Goal: Task Accomplishment & Management: Complete application form

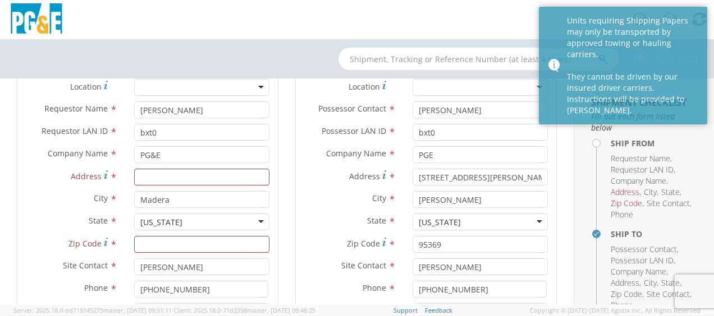
scroll to position [117, 0]
click at [187, 176] on input "Address *" at bounding box center [201, 177] width 135 height 17
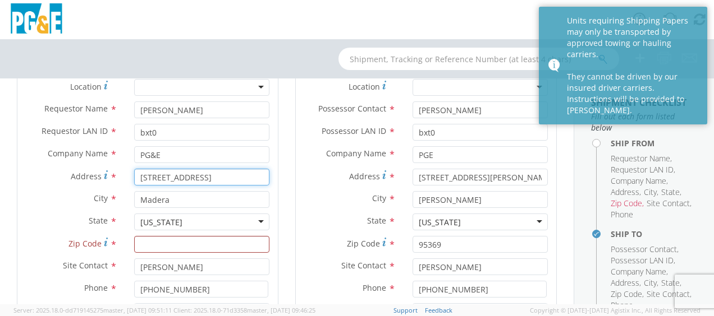
type input "[STREET_ADDRESS]"
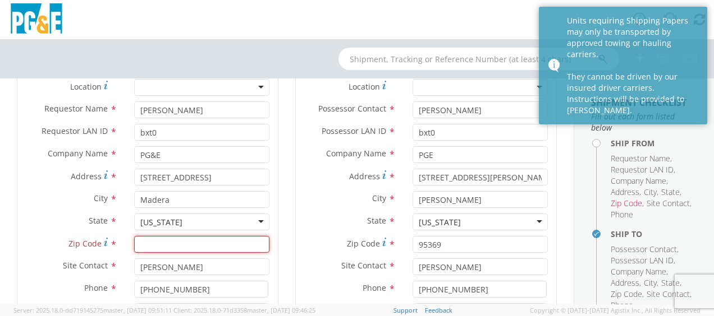
click at [186, 242] on input "Zip Code *" at bounding box center [201, 244] width 135 height 17
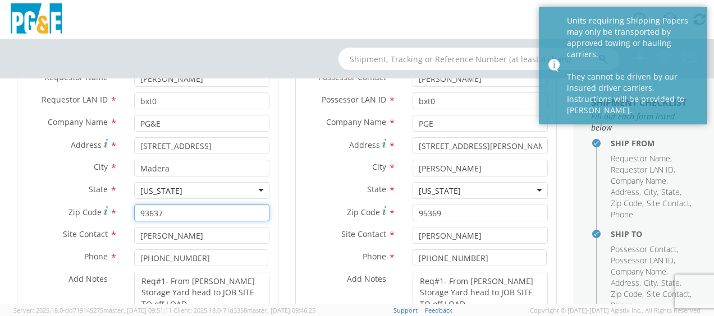
scroll to position [173, 0]
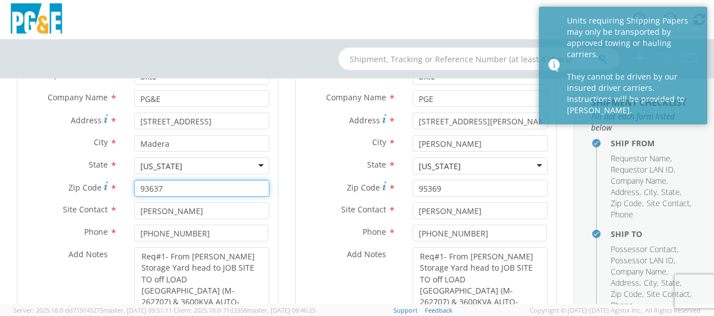
type input "93637"
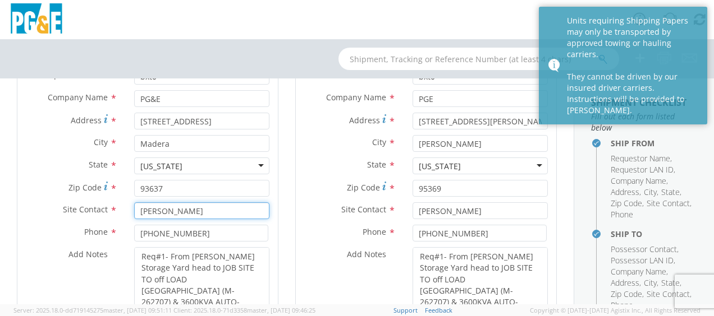
click at [162, 210] on input "[PERSON_NAME]" at bounding box center [201, 211] width 135 height 17
type input "[PERSON_NAME]"
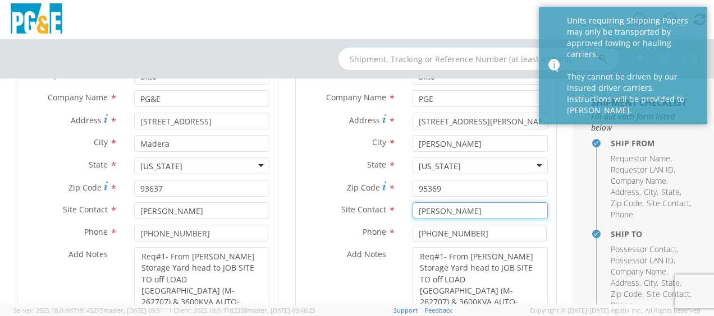
click at [428, 210] on input "[PERSON_NAME]" at bounding box center [479, 211] width 135 height 17
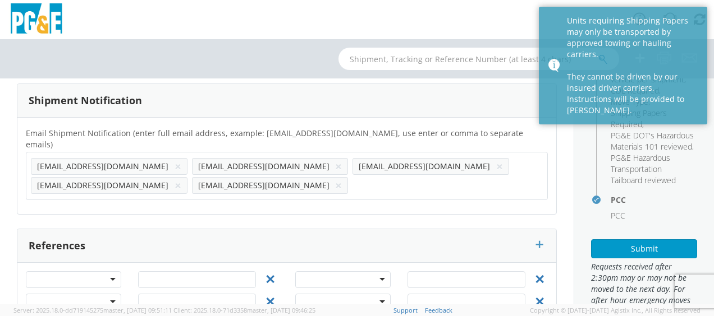
scroll to position [347, 0]
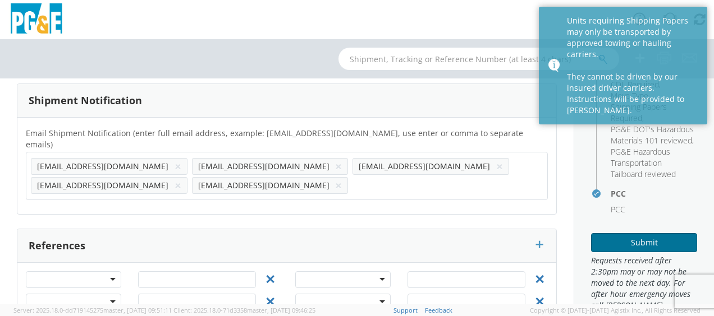
type input "[PERSON_NAME]"
click at [627, 252] on button "Submit" at bounding box center [644, 242] width 106 height 19
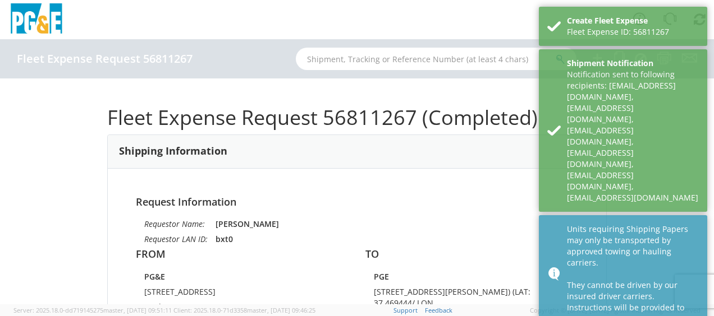
click at [619, 224] on div "Units requiring Shipping Papers may only be transported by approved towing or h…" at bounding box center [633, 274] width 132 height 101
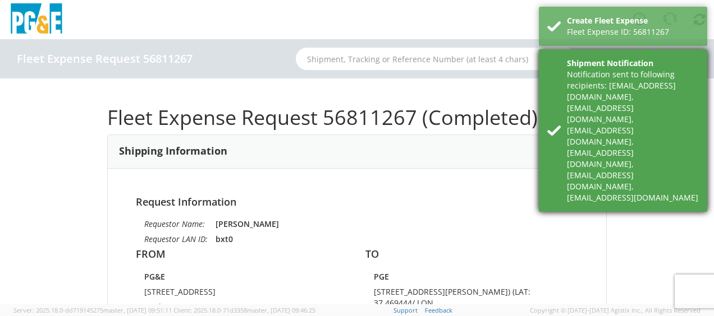
click at [624, 91] on div "Notification sent to following recipients: [EMAIL_ADDRESS][DOMAIN_NAME],[EMAIL_…" at bounding box center [633, 136] width 132 height 135
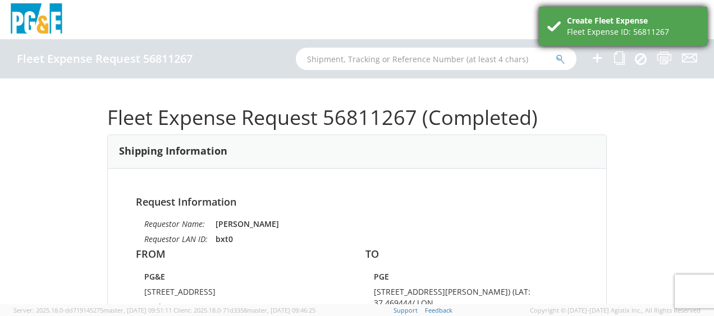
click at [625, 25] on div "Create Fleet Expense" at bounding box center [633, 20] width 132 height 11
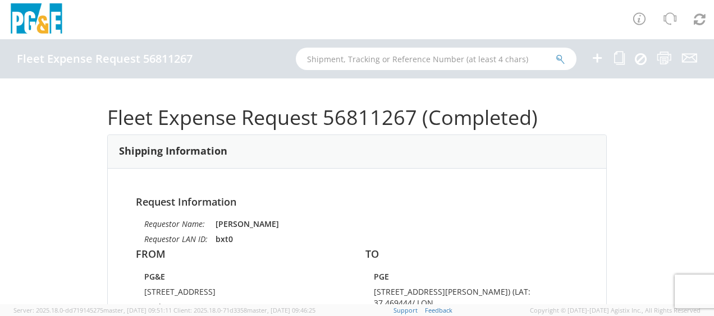
click at [598, 58] on icon at bounding box center [596, 58] width 13 height 14
click at [619, 54] on icon at bounding box center [619, 58] width 11 height 14
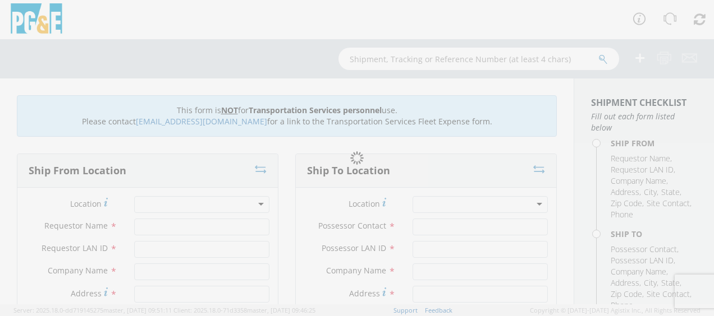
type input "[PERSON_NAME]"
type input "bxt0"
type input "PG&E"
type input "[STREET_ADDRESS]"
type input "Madera"
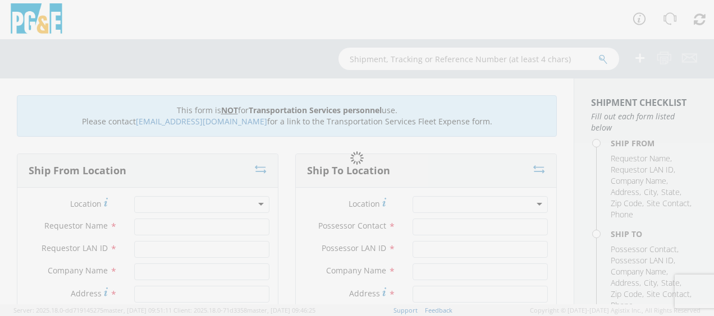
type input "93637"
type input "[PERSON_NAME]"
type input "[PHONE_NUMBER]"
type input "[PERSON_NAME]"
type input "bxt0"
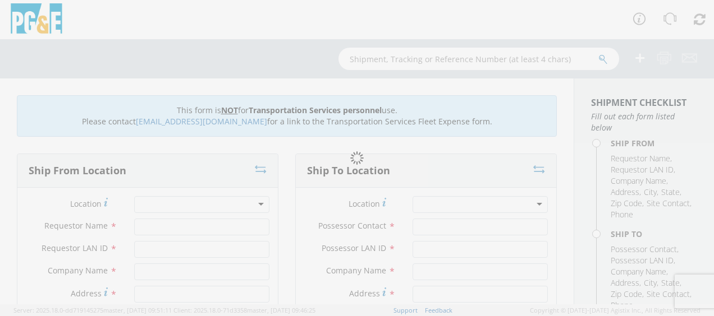
type input "PGE"
type input "[STREET_ADDRESS][PERSON_NAME]) (LAT: 37.469444/ LON"
type input "[PERSON_NAME]"
type input "95369"
type input "[PERSON_NAME]"
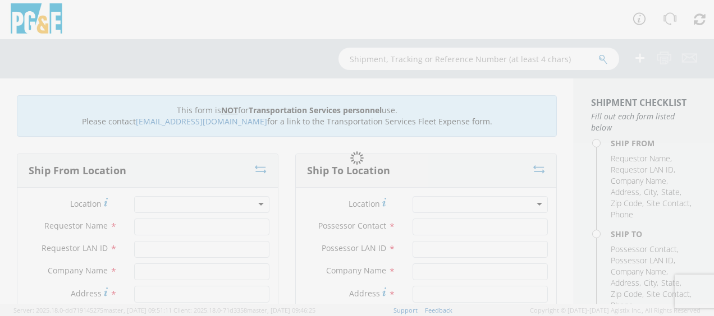
type input "[PHONE_NUMBER]"
type input "[DATE]"
type input "Move misc equipment"
type input "0"
type textarea "Please use [PERSON_NAME] to make the move and return when job is complete on PM…"
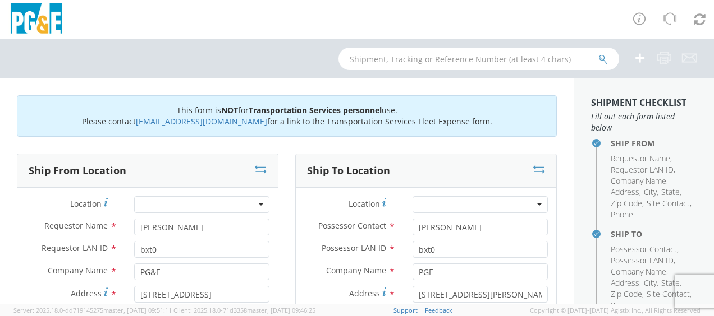
select select "12086"
select select "Other"
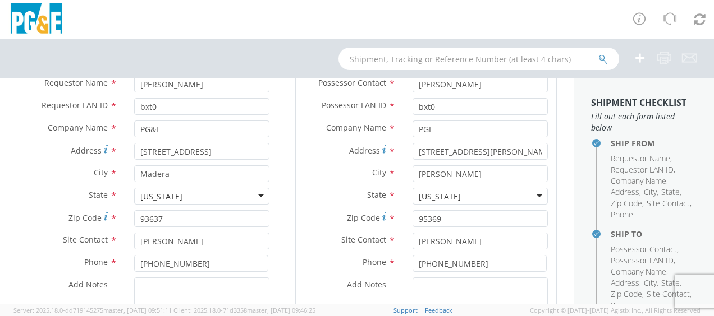
scroll to position [168, 0]
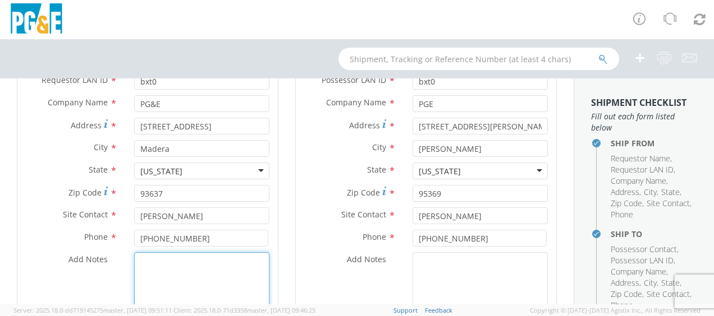
click at [159, 265] on textarea "Add Notes *" at bounding box center [201, 290] width 135 height 76
type textarea "r"
paste textarea "From [PERSON_NAME] Storage Yard head to JOB SITE TO off LOAD [GEOGRAPHIC_DATA] …"
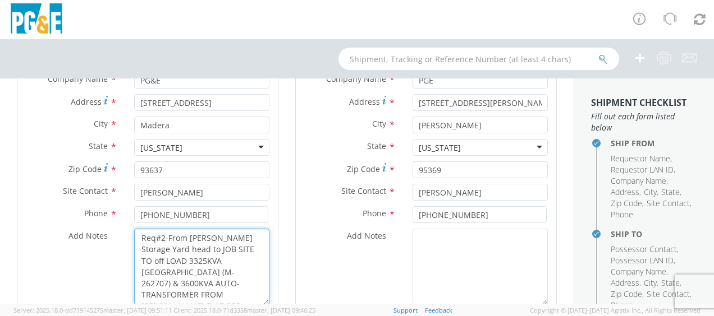
scroll to position [205, 0]
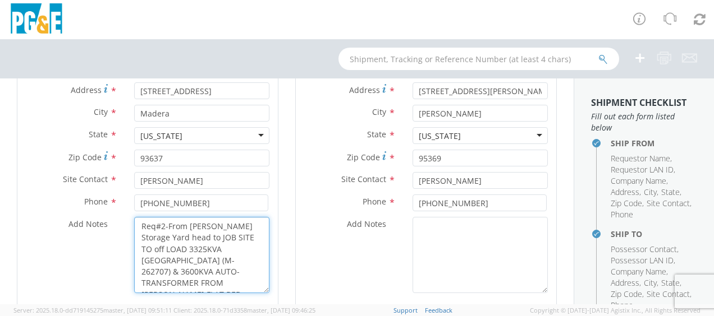
drag, startPoint x: 141, startPoint y: 256, endPoint x: 236, endPoint y: 297, distance: 103.3
click at [236, 297] on div "Location * (OBSOLETE) [PERSON_NAME] SC - GC TRAILER (OBSOLETE) [GEOGRAPHIC_DATA…" at bounding box center [147, 145] width 260 height 323
type textarea "Req#2-From [PERSON_NAME] Storage Yard head to JOB SITE TO off LOAD 3325KVA [GEO…"
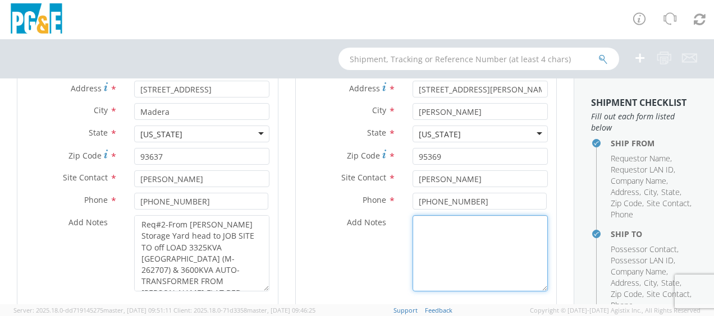
click at [432, 230] on textarea "Add Notes *" at bounding box center [479, 253] width 135 height 76
paste textarea "Req#2-From [PERSON_NAME] Storage Yard head to JOB SITE TO off LOAD 3325KVA [GEO…"
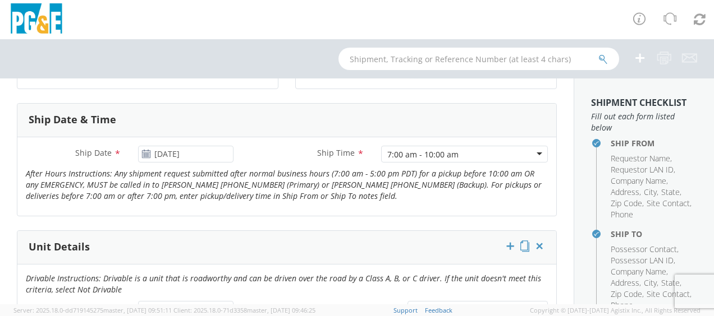
scroll to position [542, 0]
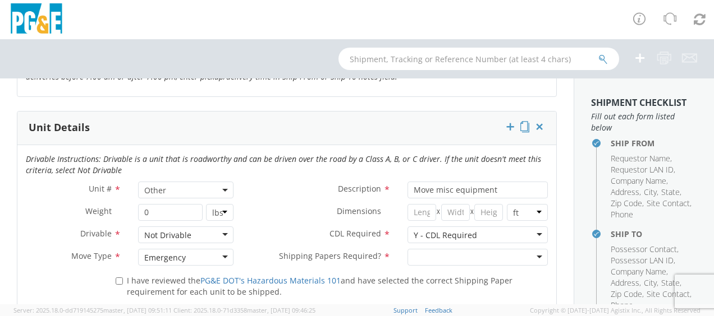
type textarea "Req#2-From [PERSON_NAME] Storage Yard head to JOB SITE TO off LOAD 3325KVA [GEO…"
click at [448, 252] on div at bounding box center [477, 257] width 140 height 17
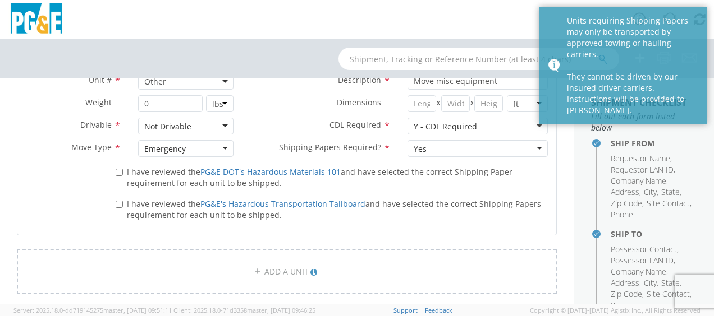
scroll to position [654, 0]
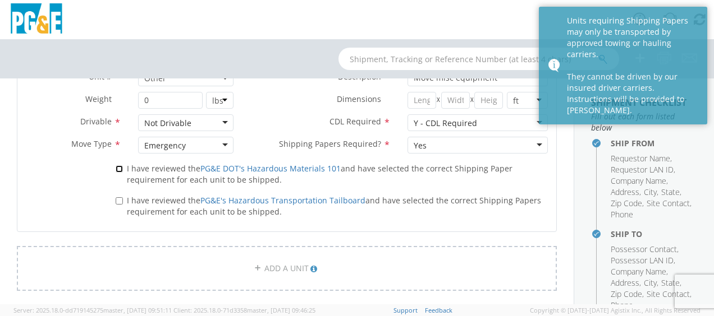
click at [117, 166] on input "I have reviewed the PG&E DOT's Hazardous Materials 101 and have selected the co…" at bounding box center [119, 169] width 7 height 7
checkbox input "true"
click at [116, 199] on input "I have reviewed the PG&E's Hazardous Transportation Tailboard and have selected…" at bounding box center [119, 200] width 7 height 7
checkbox input "true"
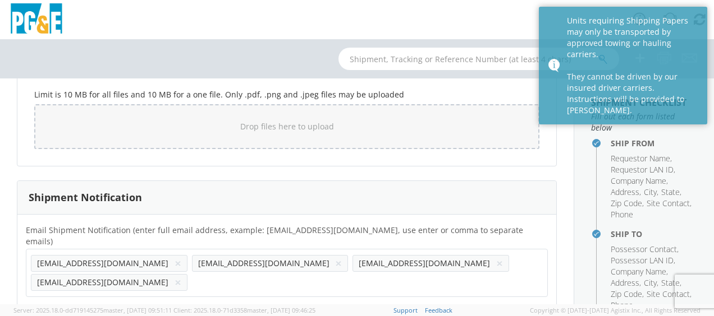
scroll to position [991, 0]
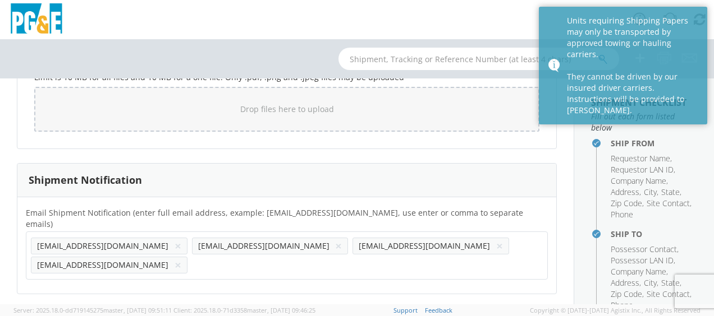
click at [204, 257] on input "text" at bounding box center [198, 265] width 12 height 16
type input "[EMAIL_ADDRESS][DOMAIN_NAME]"
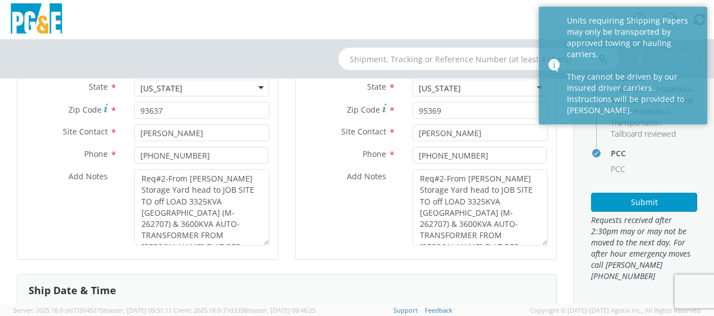
scroll to position [285, 0]
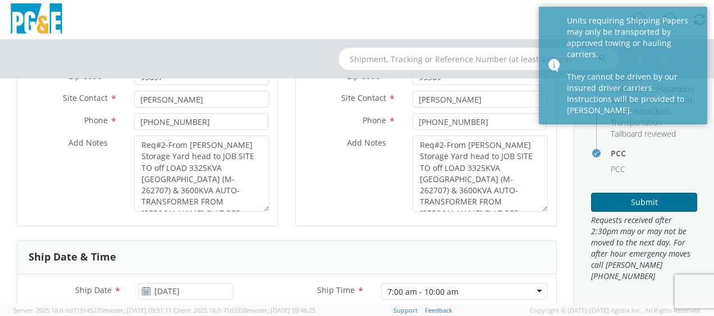
click at [618, 212] on button "Submit" at bounding box center [644, 202] width 106 height 19
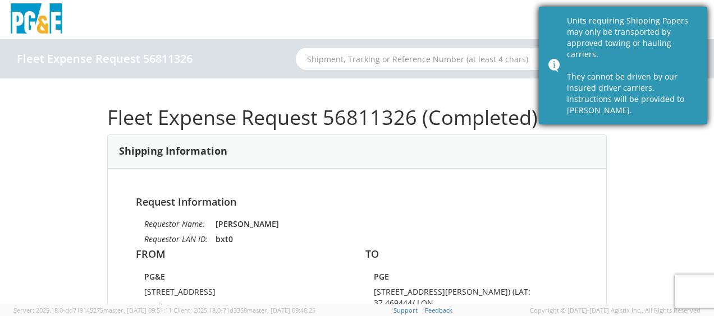
click at [624, 64] on div "Units requiring Shipping Papers may only be transported by approved towing or h…" at bounding box center [633, 65] width 132 height 101
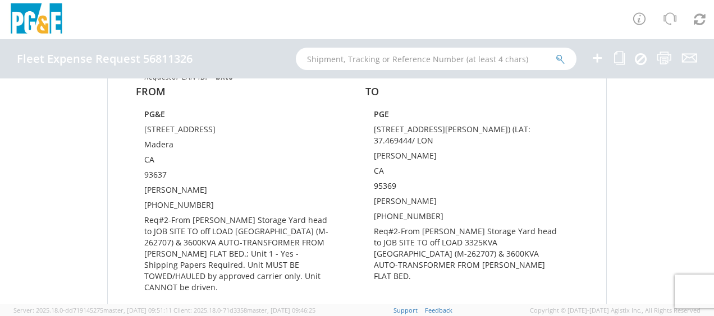
scroll to position [168, 0]
